Goal: Entertainment & Leisure: Consume media (video, audio)

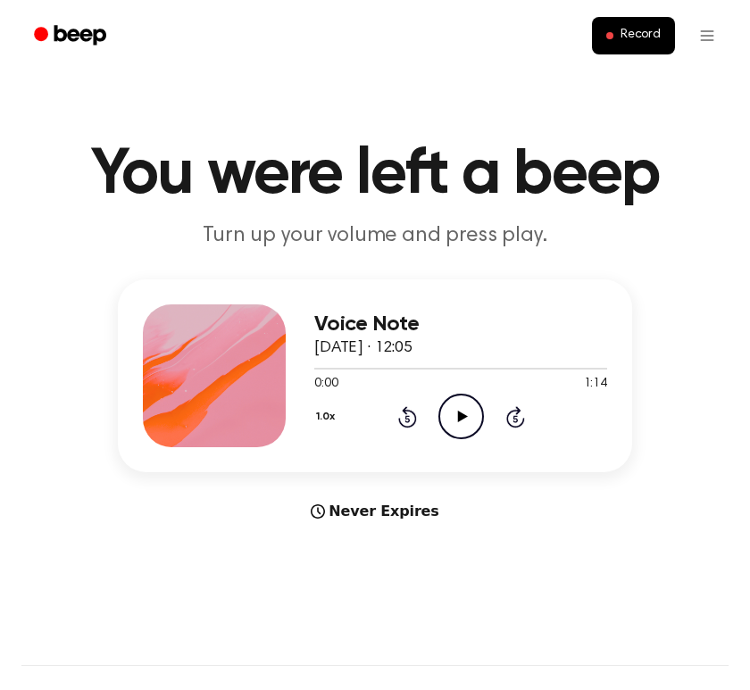
click at [463, 406] on icon "Play Audio" at bounding box center [462, 417] width 46 height 46
click at [449, 405] on icon "Pause Audio" at bounding box center [462, 417] width 46 height 46
click at [449, 405] on icon "Play Audio" at bounding box center [462, 417] width 46 height 46
click at [394, 506] on div "Never Expires" at bounding box center [375, 511] width 515 height 21
click at [321, 371] on div at bounding box center [460, 368] width 293 height 14
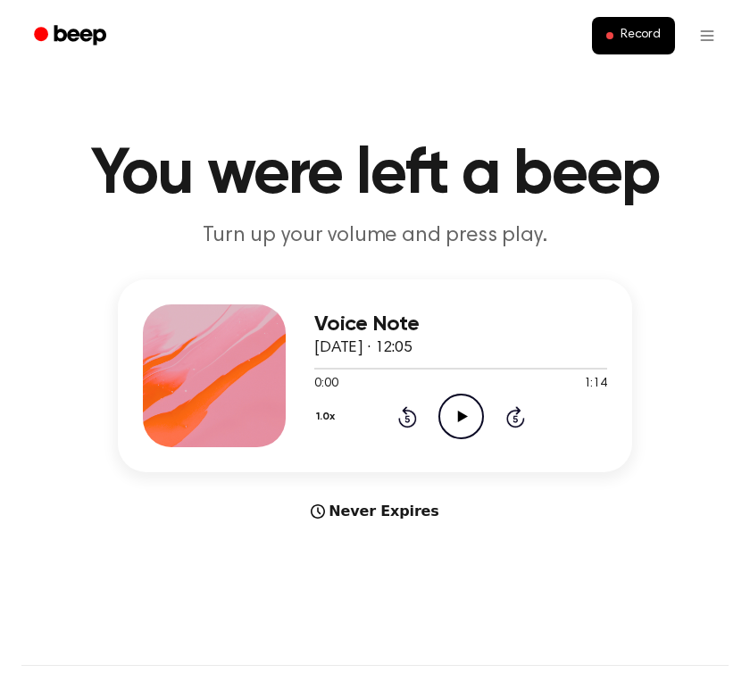
click at [441, 431] on icon "Play Audio" at bounding box center [462, 417] width 46 height 46
click at [452, 408] on icon "Pause Audio" at bounding box center [462, 417] width 46 height 46
click at [452, 408] on icon "Play Audio" at bounding box center [462, 417] width 46 height 46
click at [445, 423] on icon "Pause Audio" at bounding box center [462, 417] width 46 height 46
click at [445, 423] on icon "Play Audio" at bounding box center [462, 417] width 46 height 46
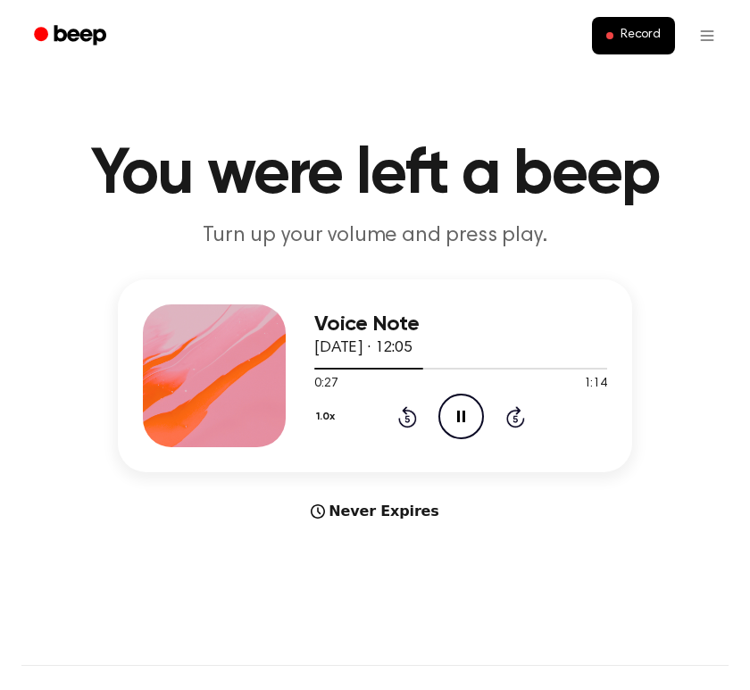
click at [471, 425] on icon "Pause Audio" at bounding box center [462, 417] width 46 height 46
click at [471, 425] on icon "Play Audio" at bounding box center [462, 417] width 46 height 46
